Goal: Obtain resource: Download file/media

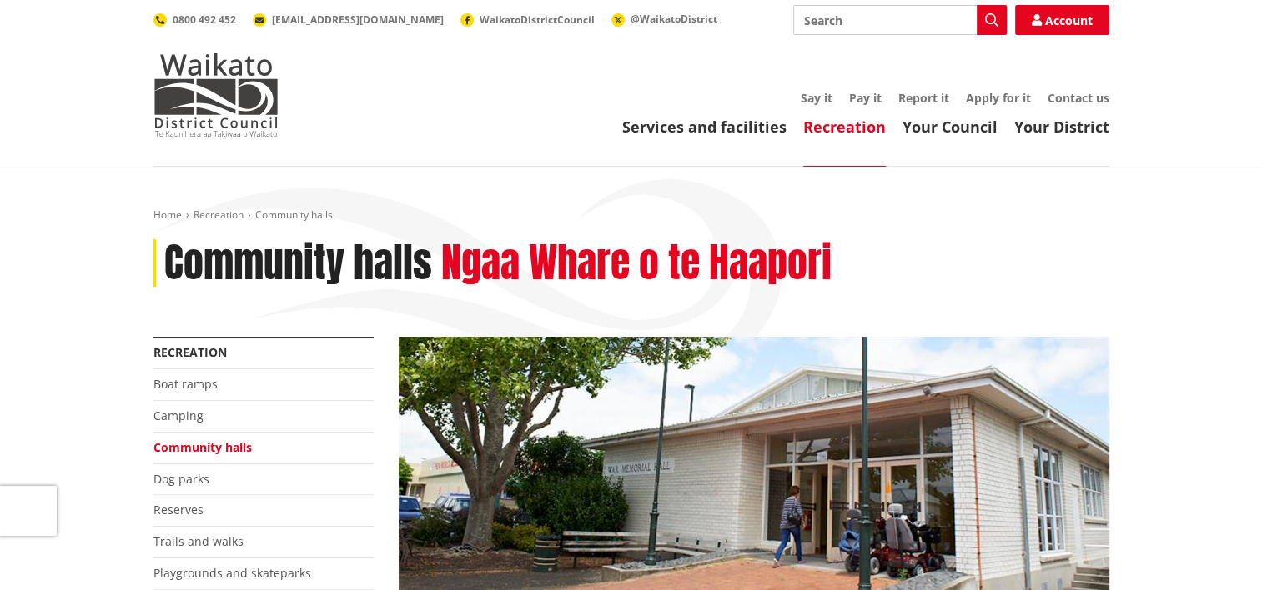
scroll to position [167, 0]
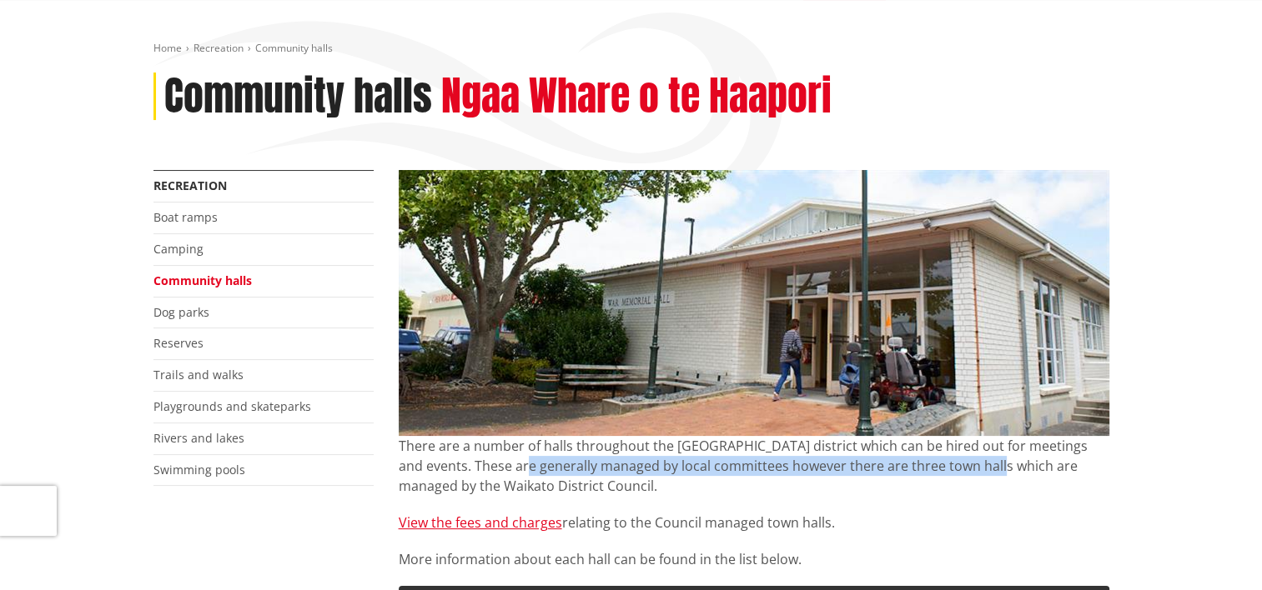
drag, startPoint x: 512, startPoint y: 472, endPoint x: 986, endPoint y: 471, distance: 473.7
click at [986, 471] on p "There are a number of halls throughout the [GEOGRAPHIC_DATA] district which can…" at bounding box center [754, 466] width 711 height 60
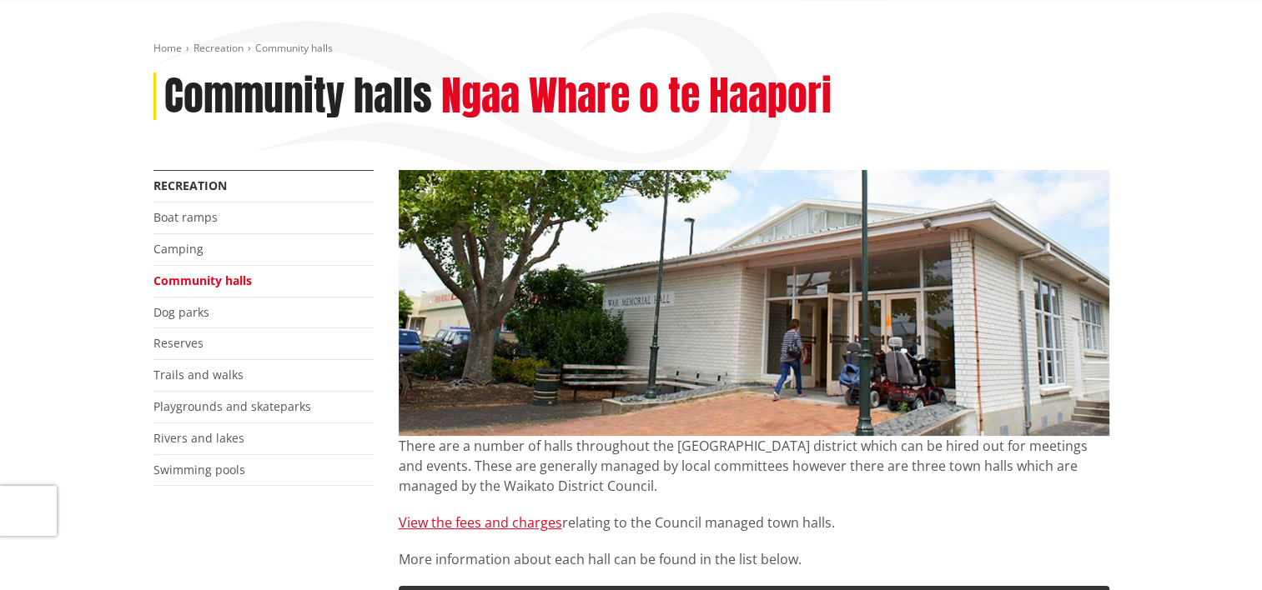
click at [821, 500] on div "There are a number of halls throughout the [GEOGRAPHIC_DATA] district which can…" at bounding box center [754, 502] width 711 height 133
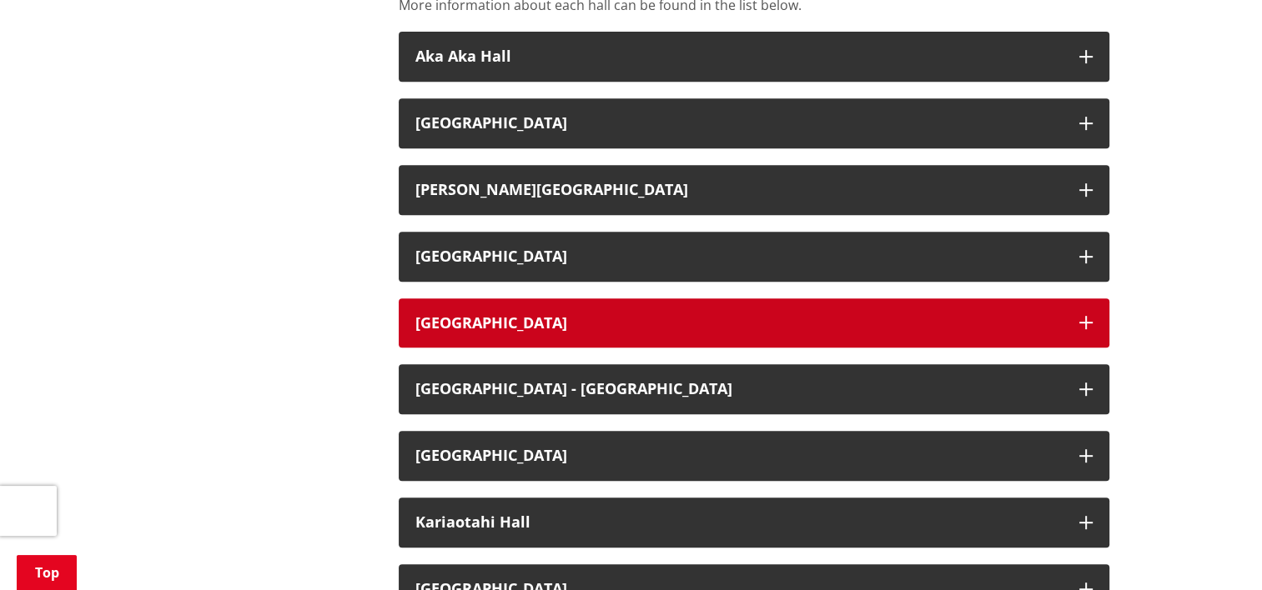
scroll to position [751, 0]
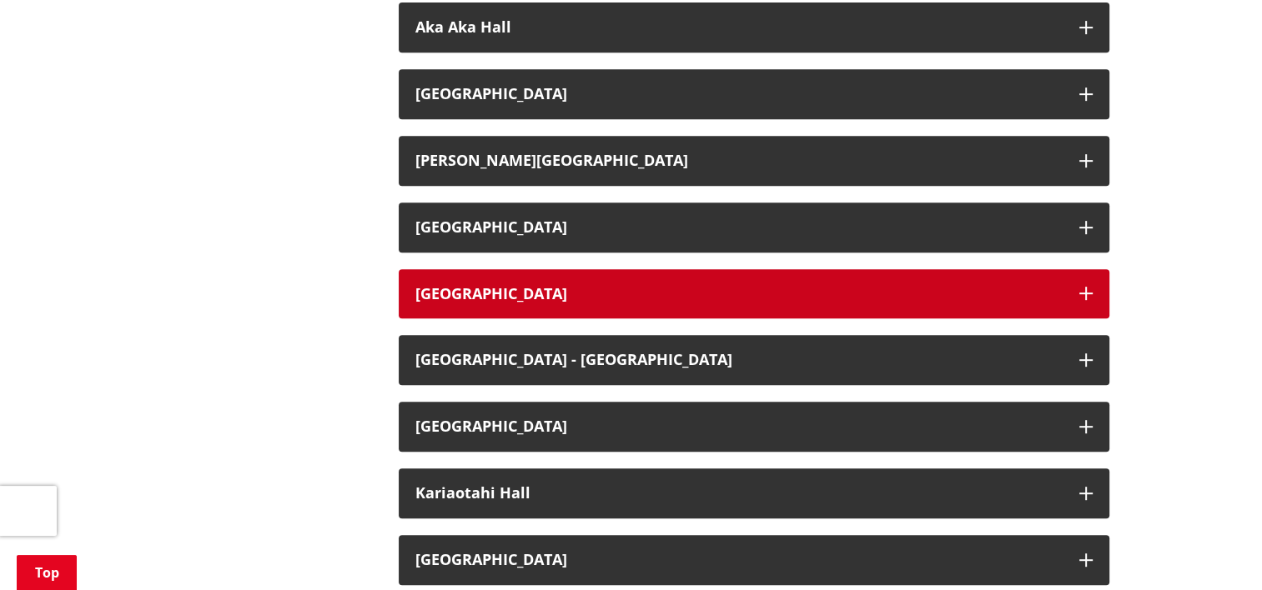
click at [1081, 290] on icon "button" at bounding box center [1085, 293] width 13 height 13
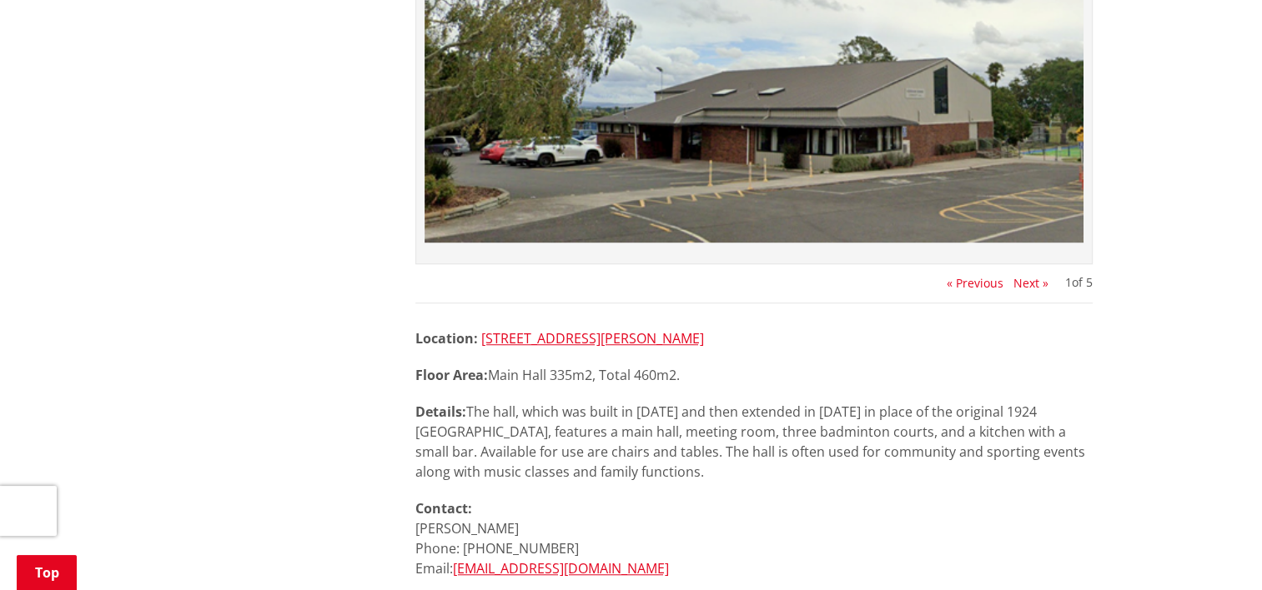
scroll to position [1251, 0]
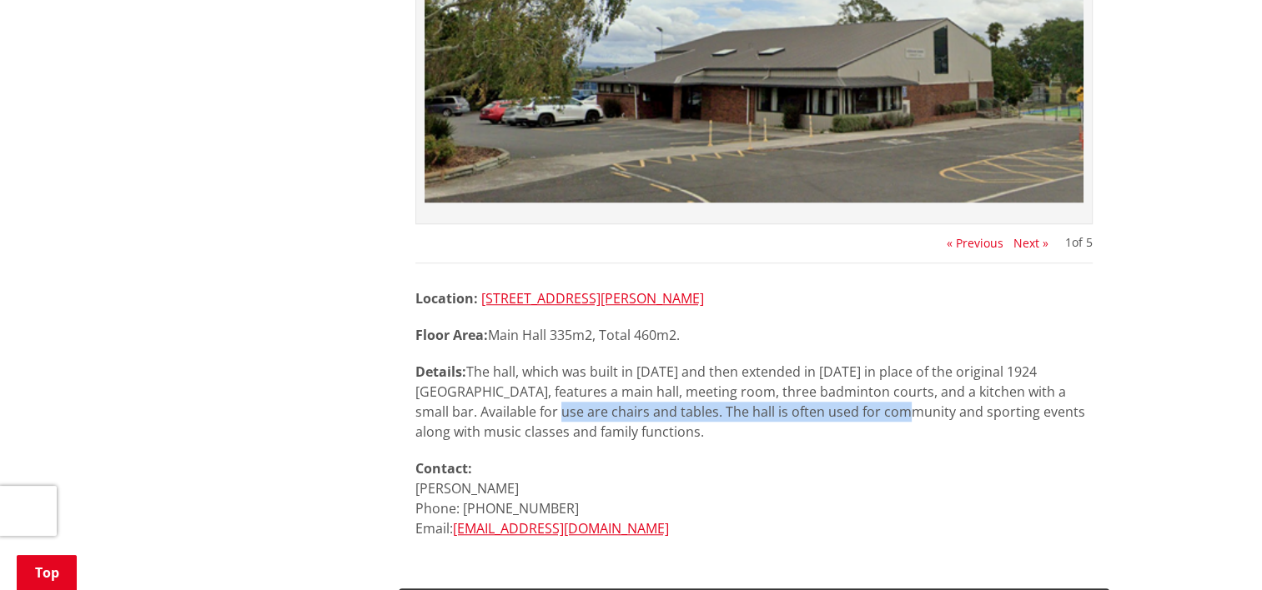
drag, startPoint x: 507, startPoint y: 410, endPoint x: 862, endPoint y: 410, distance: 355.3
click at [862, 410] on p "Details: The hall, which was built in [DATE] and then extended in [DATE] in pla…" at bounding box center [753, 402] width 677 height 80
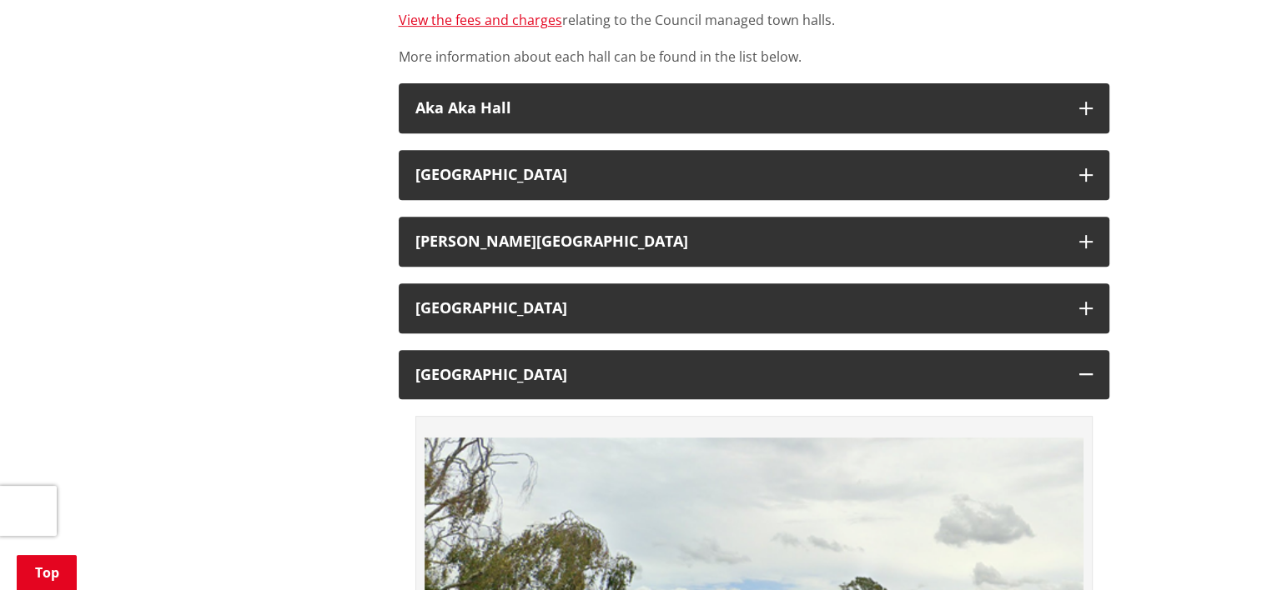
scroll to position [667, 0]
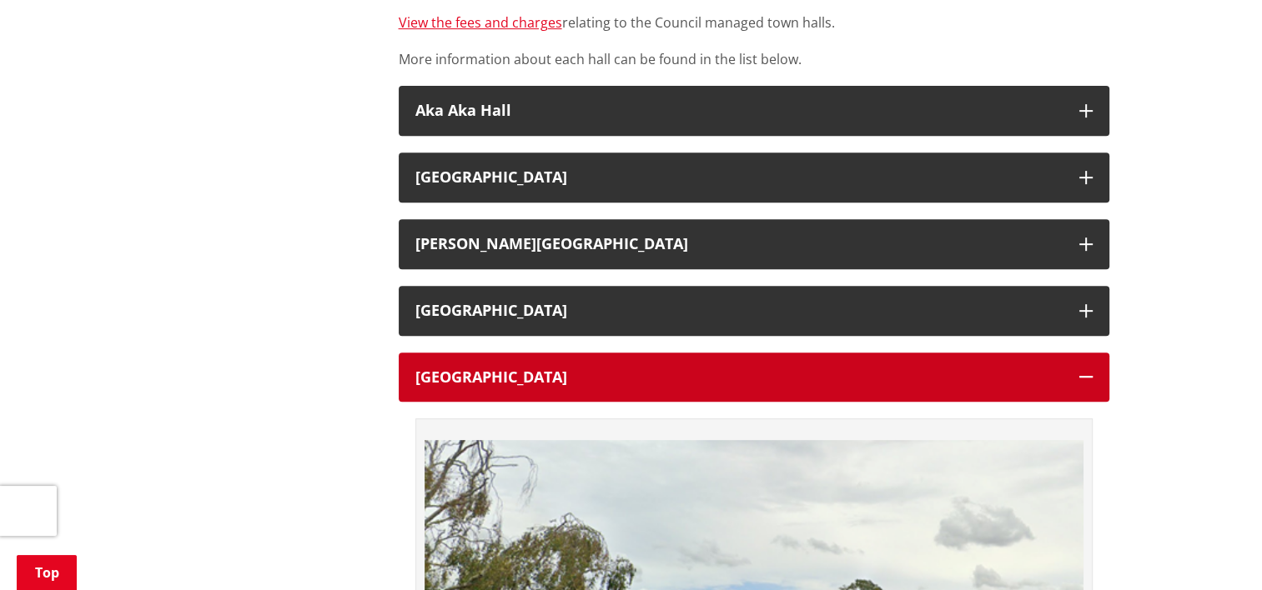
click at [1088, 367] on button "[GEOGRAPHIC_DATA]" at bounding box center [754, 378] width 711 height 50
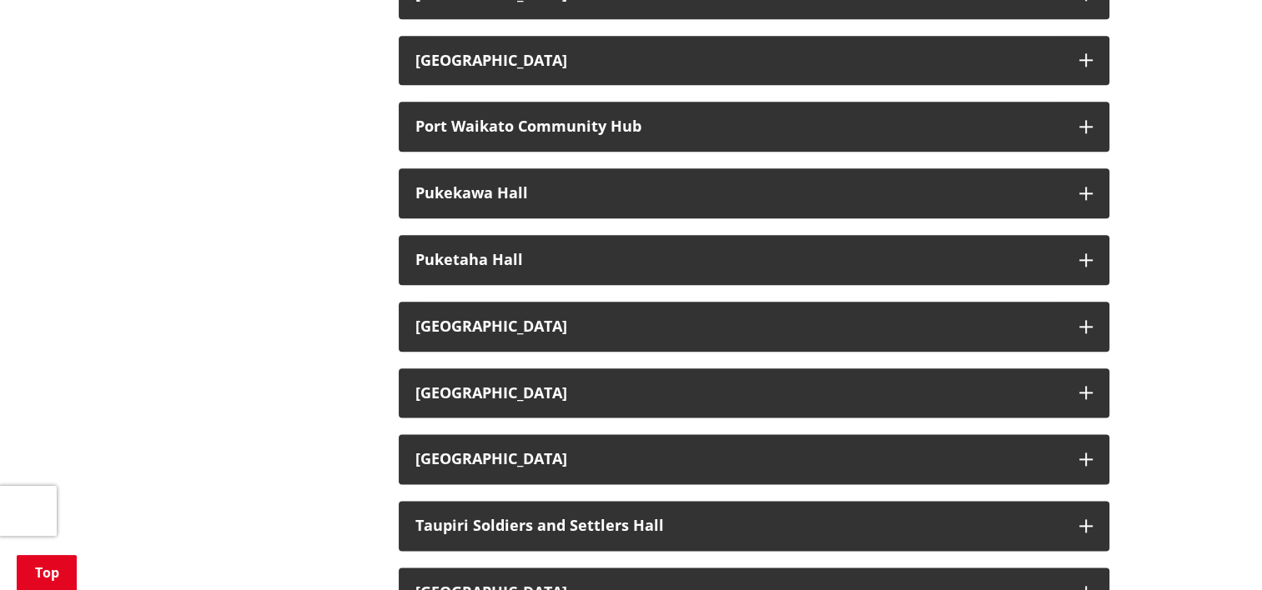
scroll to position [2002, 0]
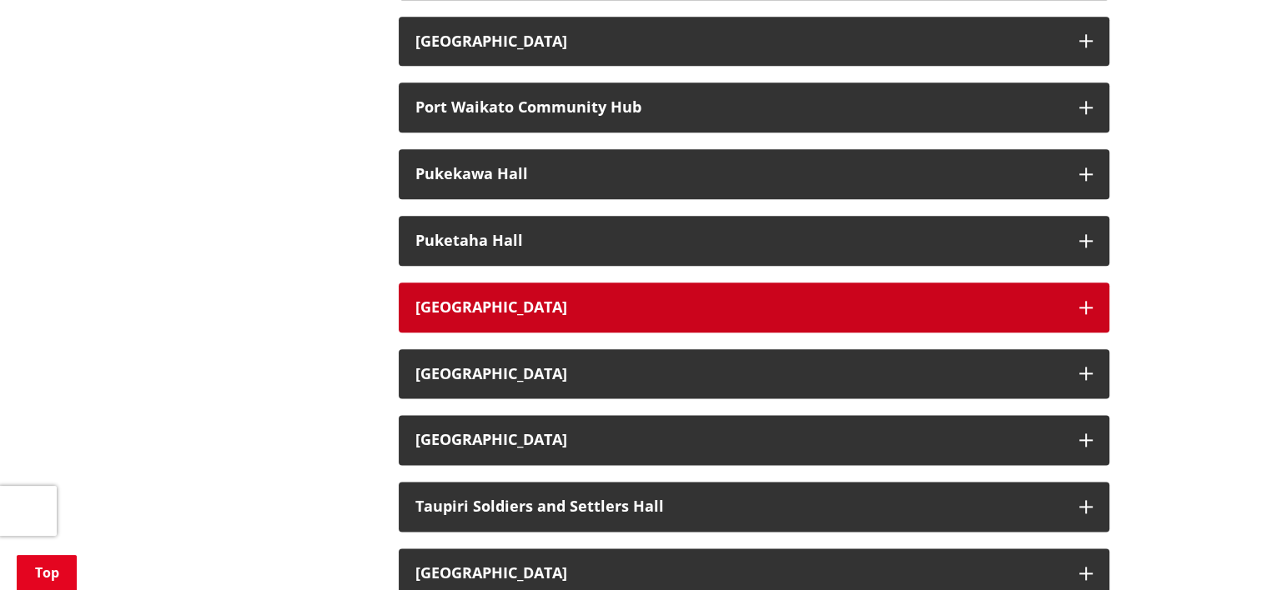
click at [1081, 307] on icon "button" at bounding box center [1085, 307] width 13 height 13
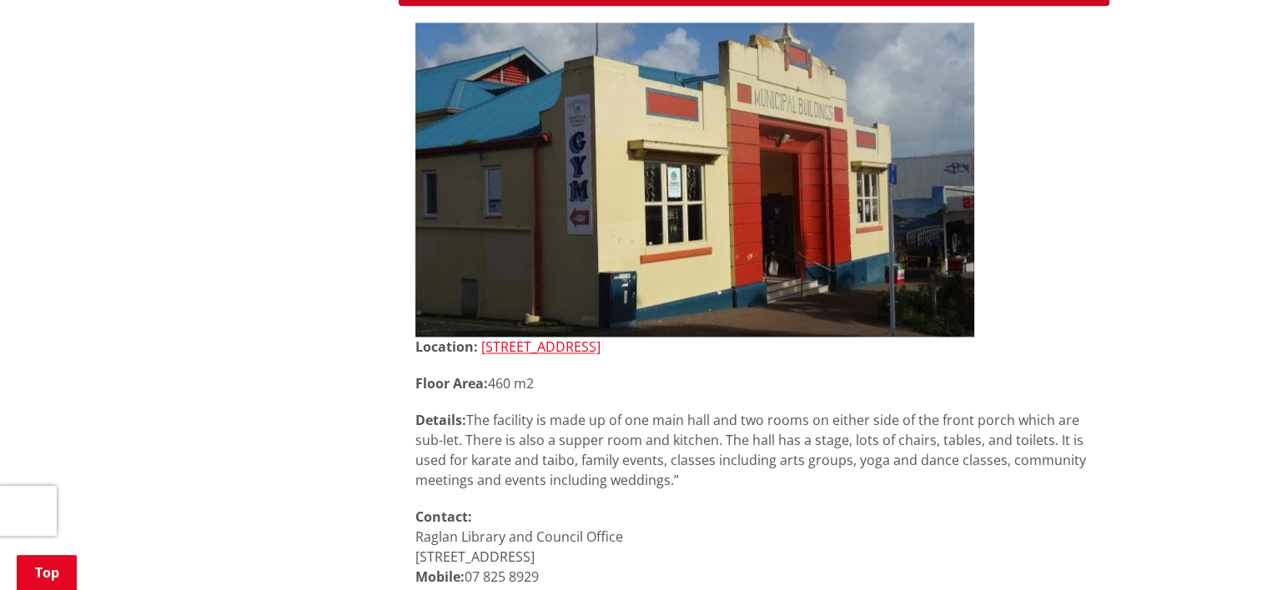
scroll to position [2335, 0]
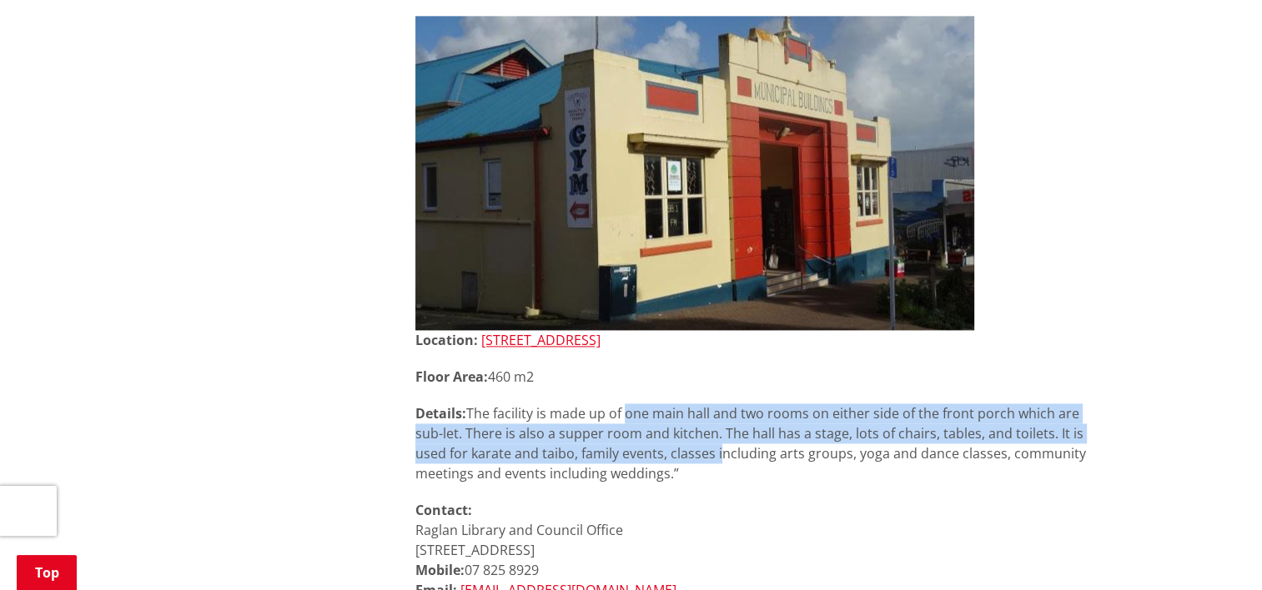
drag, startPoint x: 627, startPoint y: 404, endPoint x: 717, endPoint y: 460, distance: 106.0
click at [717, 460] on p "Details: The facility is made up of one main hall and two rooms on either side …" at bounding box center [753, 444] width 677 height 80
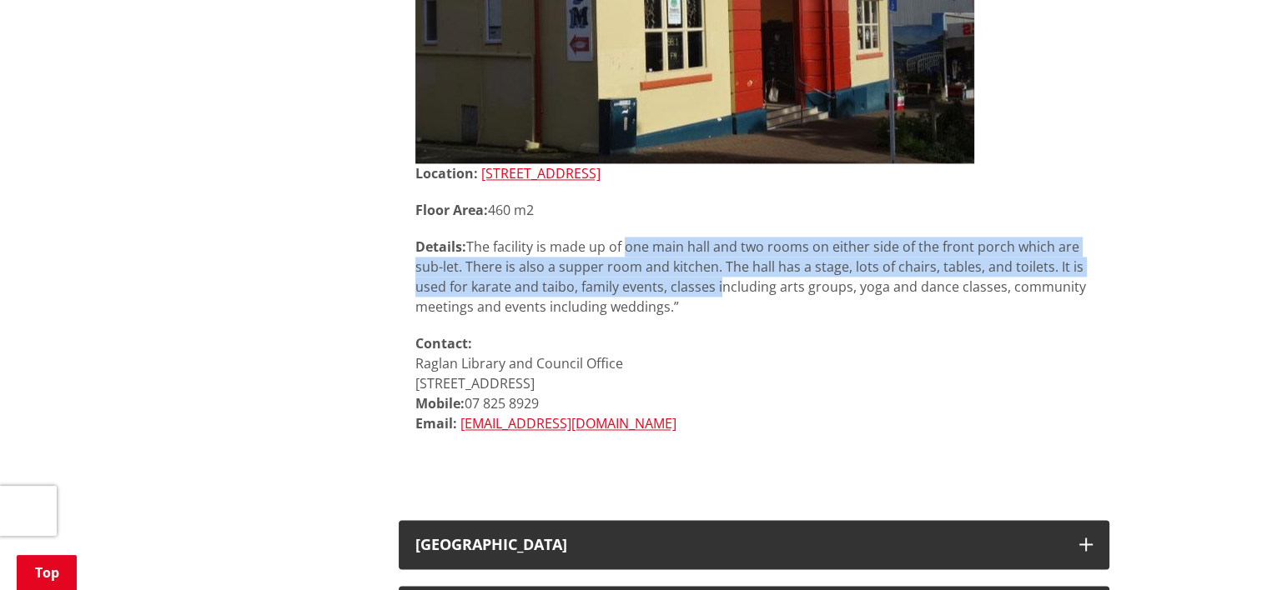
scroll to position [2002, 0]
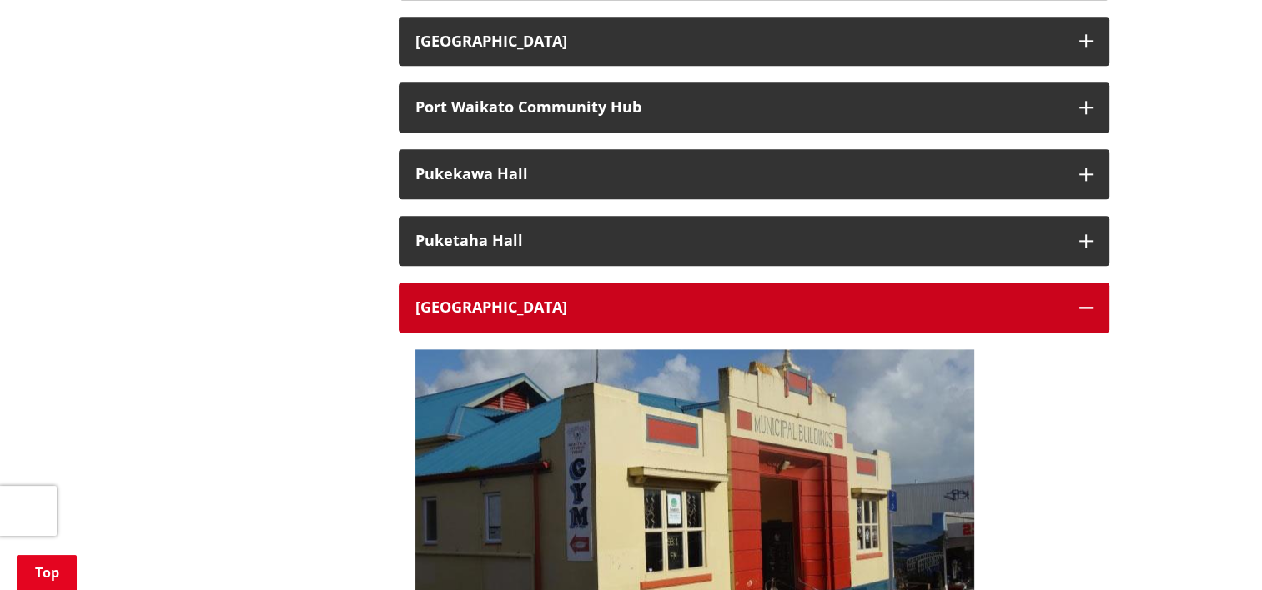
click at [1085, 309] on icon "button" at bounding box center [1085, 307] width 13 height 13
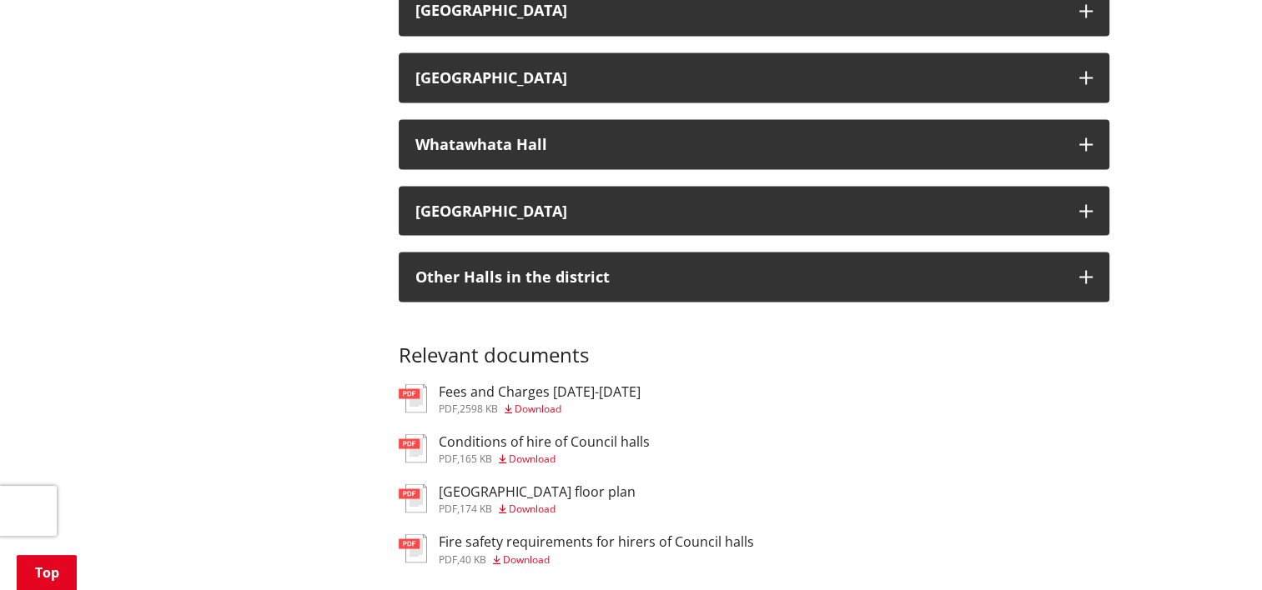
scroll to position [3169, 0]
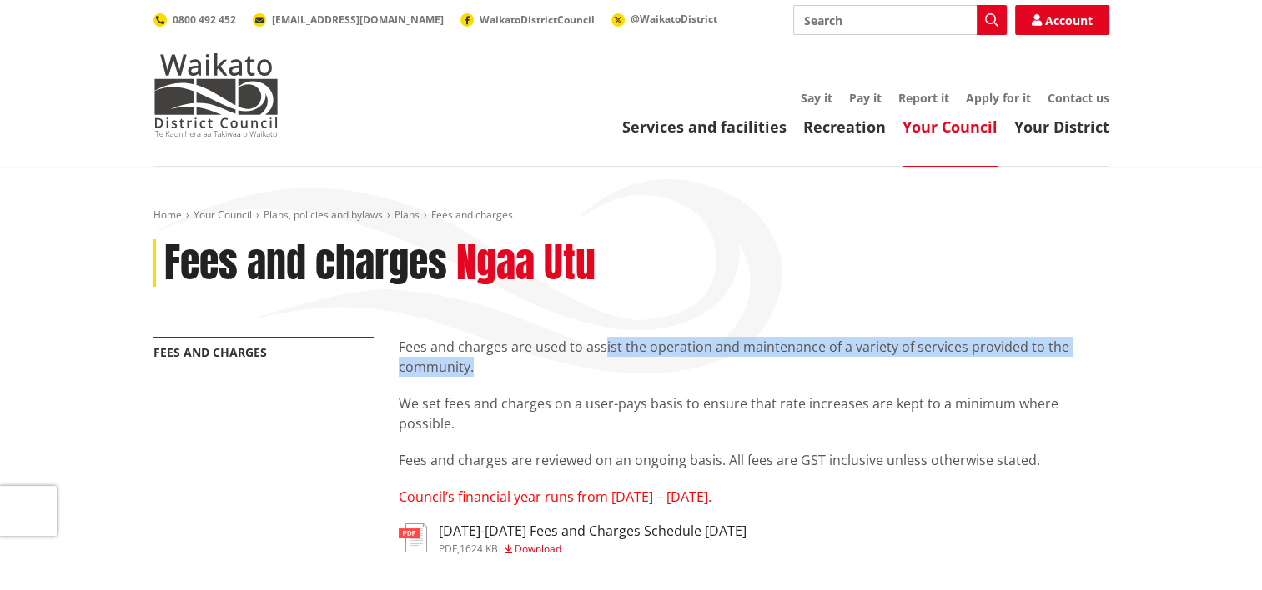
drag, startPoint x: 601, startPoint y: 348, endPoint x: 787, endPoint y: 369, distance: 187.1
click at [787, 369] on p "Fees and charges are used to assist the operation and maintenance of a variety …" at bounding box center [754, 357] width 711 height 40
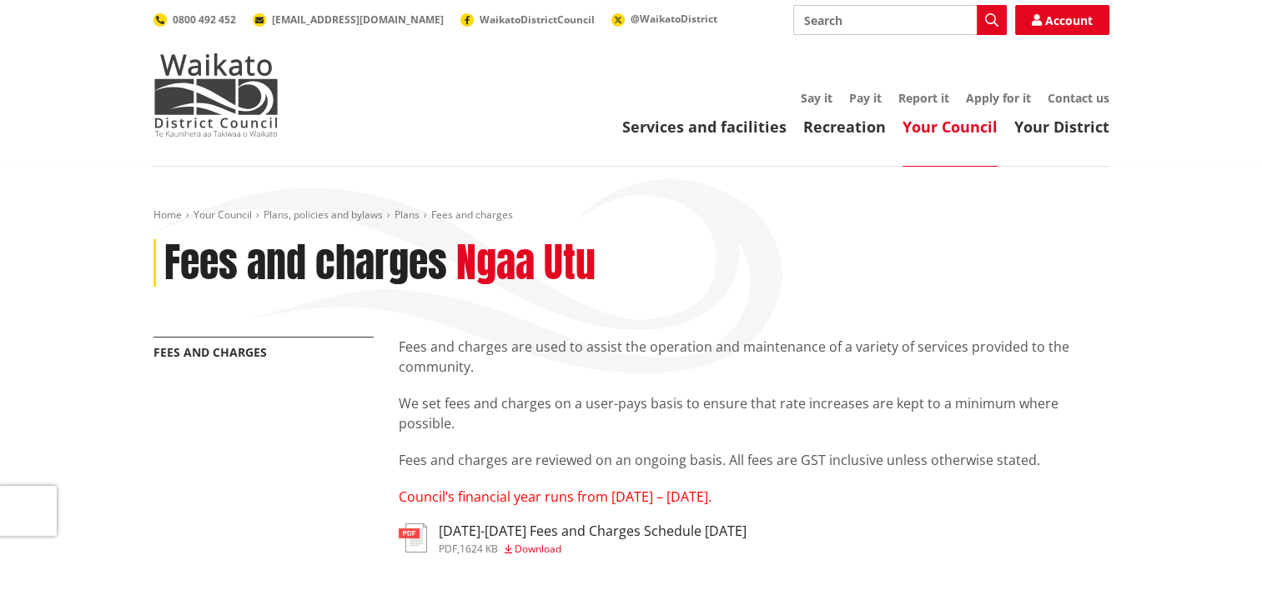
click at [473, 403] on p "We set fees and charges on a user-pays basis to ensure that rate increases are …" at bounding box center [754, 414] width 711 height 40
drag, startPoint x: 731, startPoint y: 412, endPoint x: 757, endPoint y: 415, distance: 26.9
click at [757, 415] on p "We set fees and charges on a user-pays basis to ensure that rate increases are …" at bounding box center [754, 414] width 711 height 40
click at [504, 462] on p "Fees and charges are reviewed on an ongoing basis. All fees are GST inclusive u…" at bounding box center [754, 460] width 711 height 20
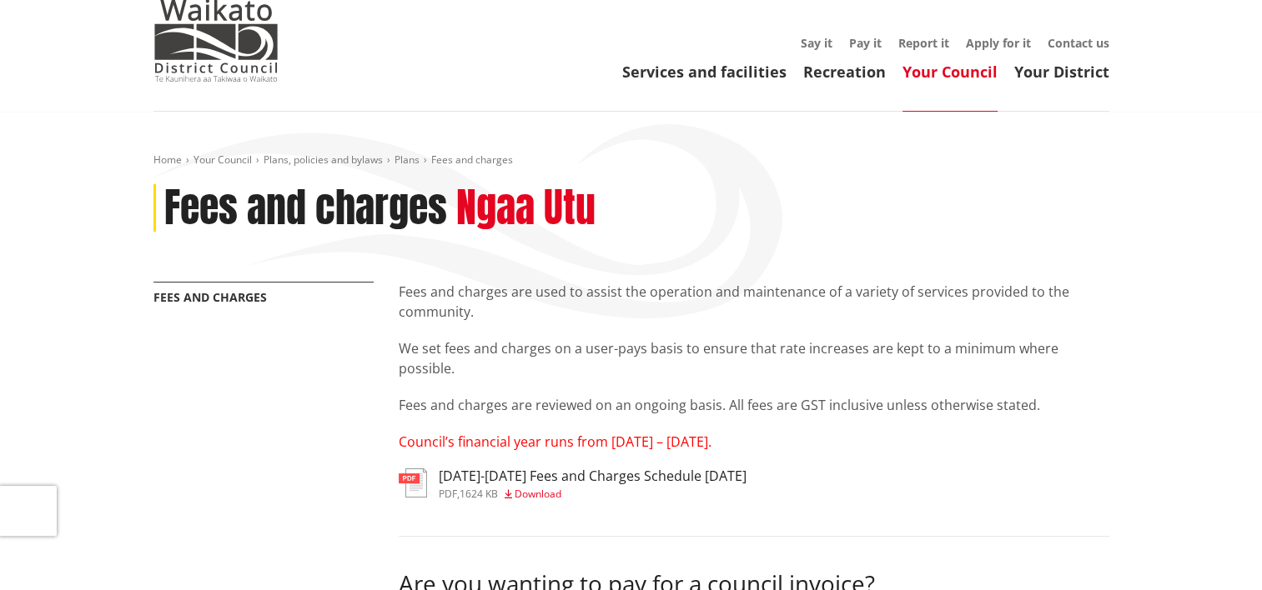
scroll to position [83, 0]
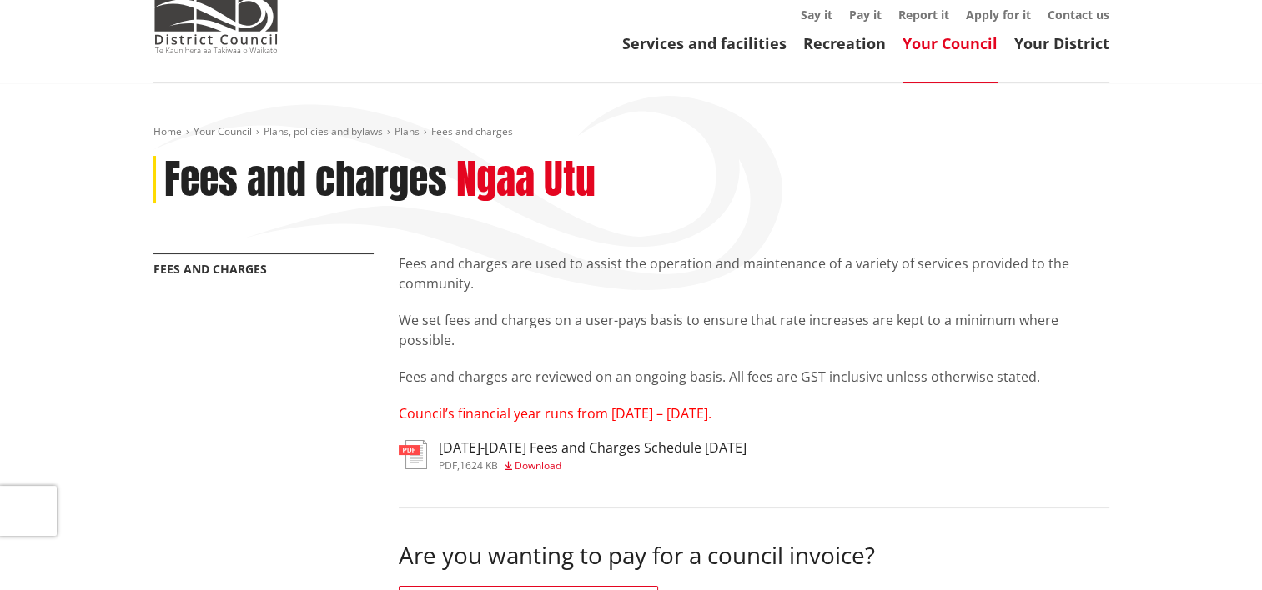
click at [519, 465] on span "Download" at bounding box center [538, 466] width 47 height 14
